Goal: Entertainment & Leisure: Consume media (video, audio)

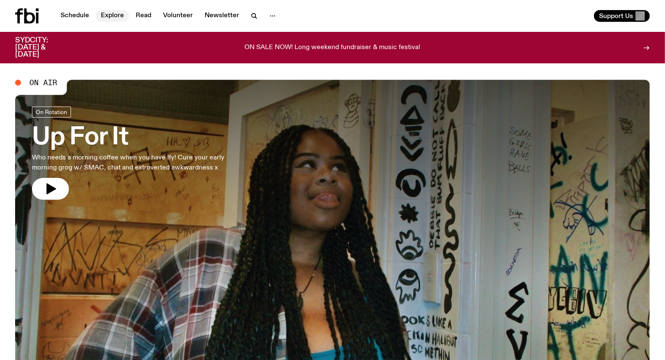
click at [107, 17] on link "Explore" at bounding box center [112, 16] width 33 height 12
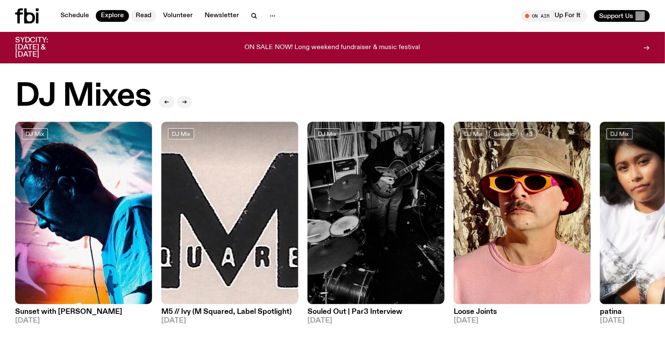
click at [139, 13] on link "Read" at bounding box center [144, 16] width 26 height 12
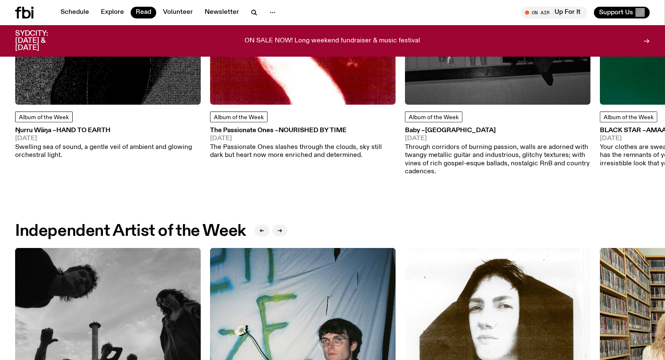
scroll to position [510, 0]
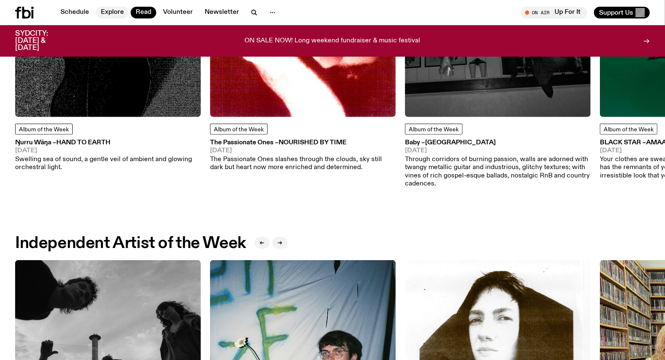
click at [115, 12] on link "Explore" at bounding box center [112, 13] width 33 height 12
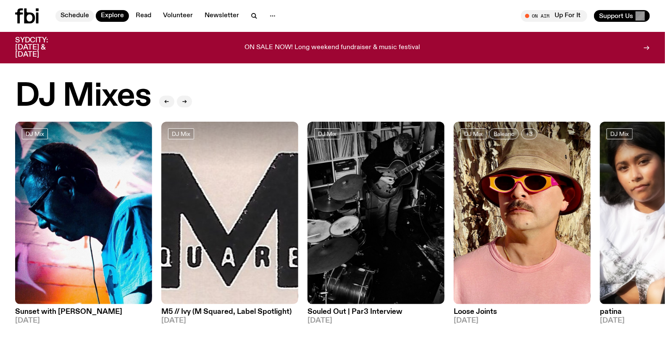
click at [74, 10] on link "Schedule" at bounding box center [74, 16] width 39 height 12
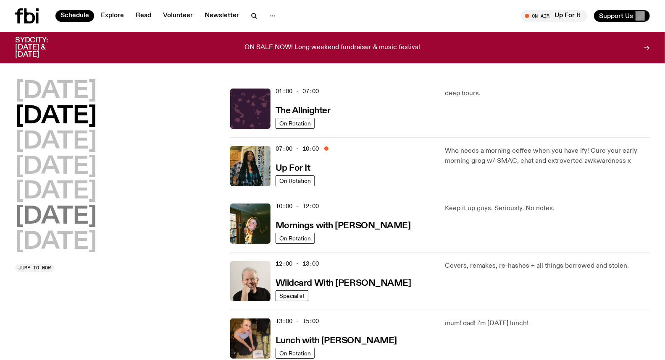
click at [84, 219] on h2 "[DATE]" at bounding box center [55, 217] width 81 height 24
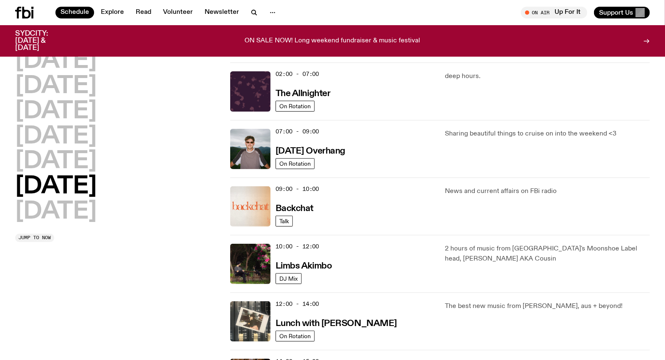
scroll to position [116, 0]
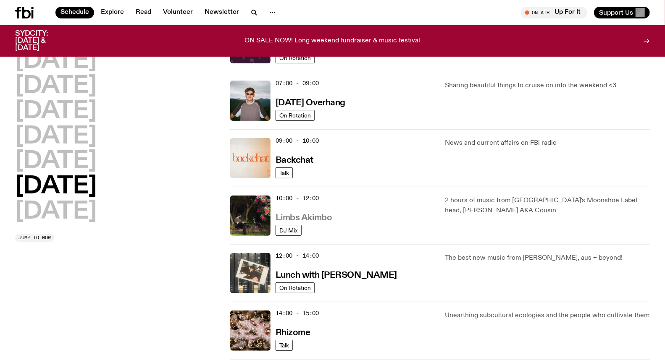
click at [309, 217] on h3 "Limbs Akimbo" at bounding box center [304, 218] width 57 height 9
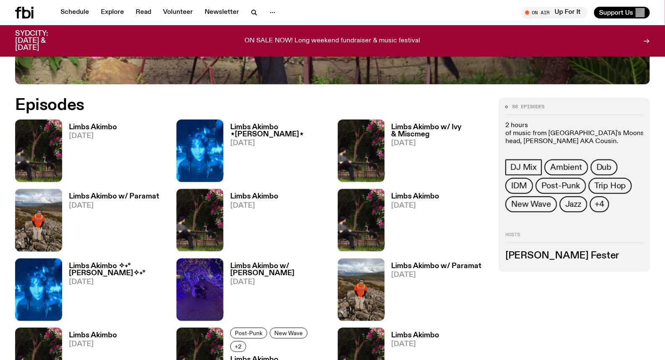
scroll to position [414, 0]
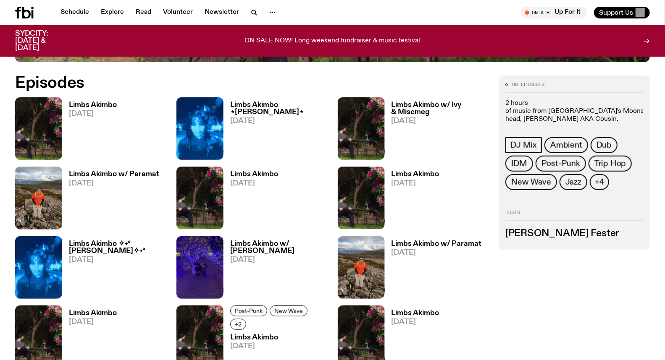
click at [92, 105] on h3 "Limbs Akimbo" at bounding box center [93, 105] width 48 height 7
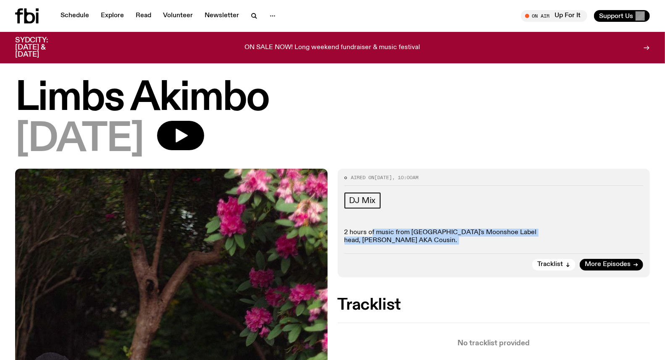
drag, startPoint x: 372, startPoint y: 229, endPoint x: 531, endPoint y: 247, distance: 159.8
click at [531, 247] on div "Aired on [DATE] 10:00am DJ Mix 2 hours of music from [PERSON_NAME]'s Moonshoe L…" at bounding box center [494, 223] width 313 height 109
click at [523, 234] on p "2 hours of music from [GEOGRAPHIC_DATA]'s Moonshoe Label head, [PERSON_NAME] AK…" at bounding box center [493, 237] width 299 height 16
click at [561, 262] on span "Tracklist" at bounding box center [550, 265] width 26 height 6
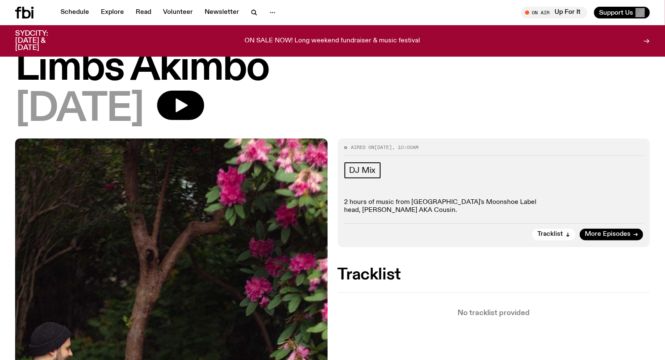
scroll to position [47, 0]
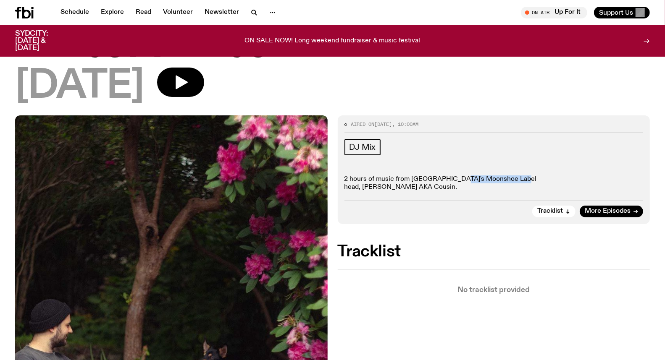
drag, startPoint x: 457, startPoint y: 175, endPoint x: 519, endPoint y: 177, distance: 62.2
click at [521, 177] on p "2 hours of music from [GEOGRAPHIC_DATA]'s Moonshoe Label head, [PERSON_NAME] AK…" at bounding box center [493, 184] width 299 height 16
click at [519, 177] on p "2 hours of music from [GEOGRAPHIC_DATA]'s Moonshoe Label head, [PERSON_NAME] AK…" at bounding box center [493, 184] width 299 height 16
drag, startPoint x: 371, startPoint y: 181, endPoint x: 522, endPoint y: 178, distance: 151.3
click at [522, 178] on p "2 hours of music from [GEOGRAPHIC_DATA]'s Moonshoe Label head, [PERSON_NAME] AK…" at bounding box center [493, 184] width 299 height 16
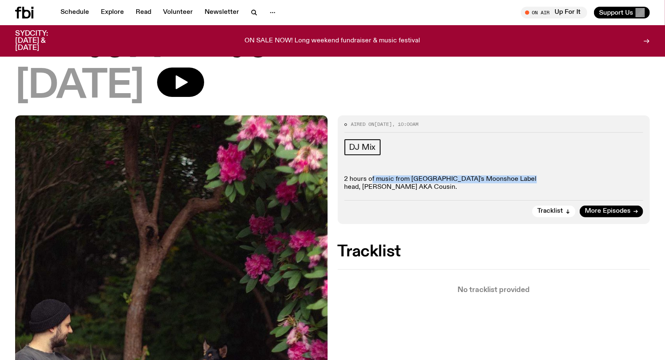
click at [522, 178] on p "2 hours of music from [GEOGRAPHIC_DATA]'s Moonshoe Label head, [PERSON_NAME] AK…" at bounding box center [493, 184] width 299 height 16
